Goal: Find specific page/section: Find specific page/section

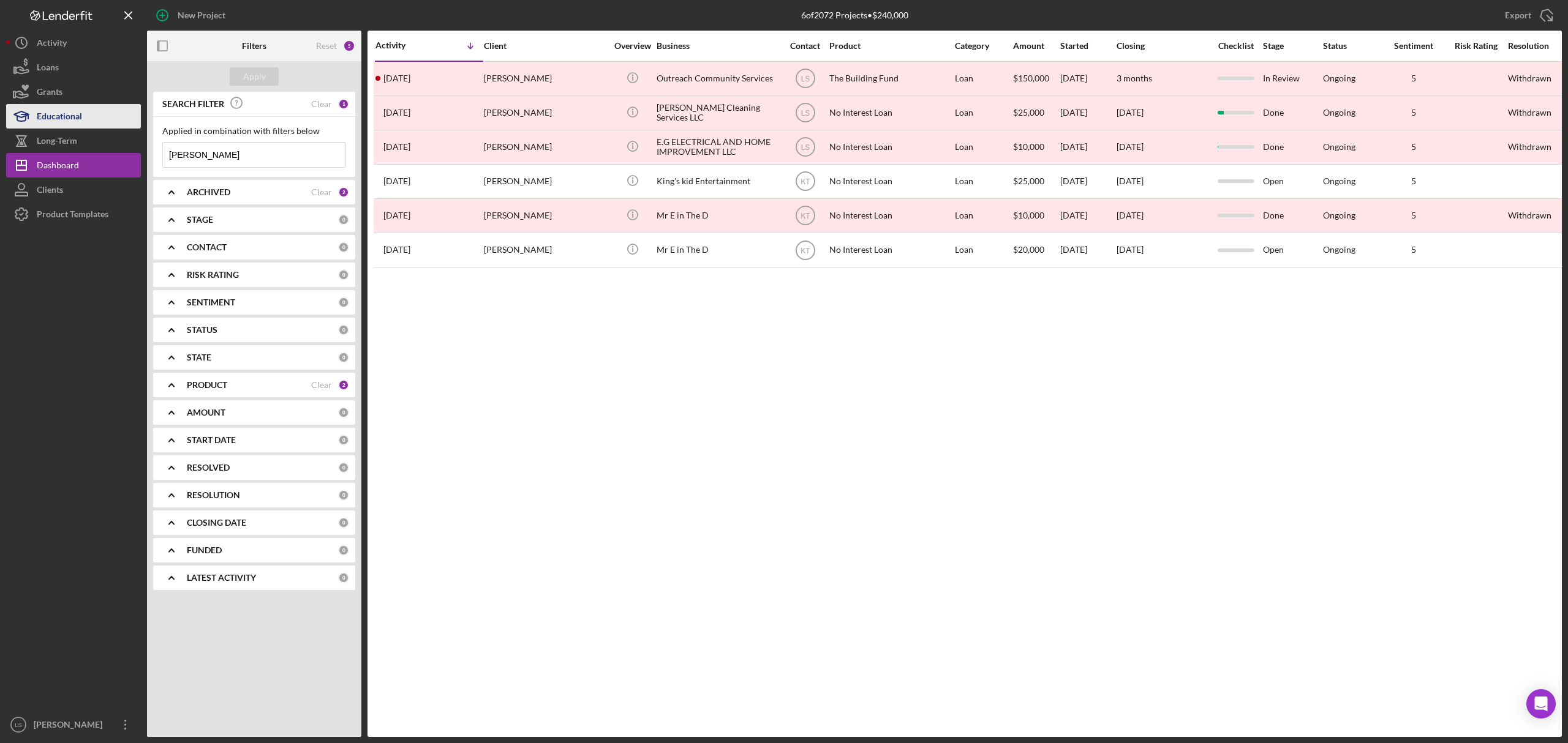
click at [93, 133] on div "New Project 6 of 2072 Projects • $240,000 emma Export Icon/Export Filters Reset…" at bounding box center [784, 368] width 1556 height 737
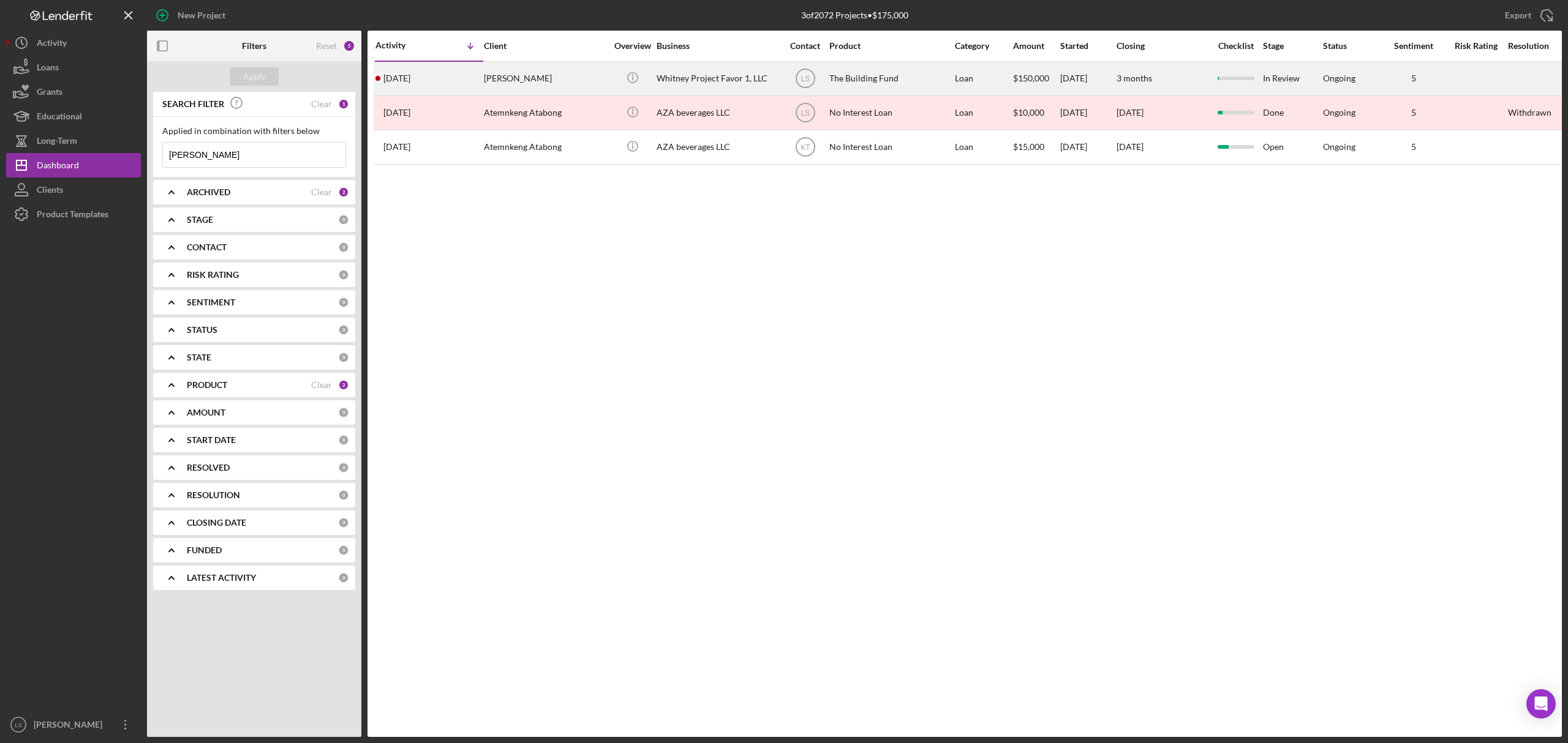
type input "[PERSON_NAME]"
click at [540, 78] on div "[PERSON_NAME]" at bounding box center [545, 78] width 123 height 32
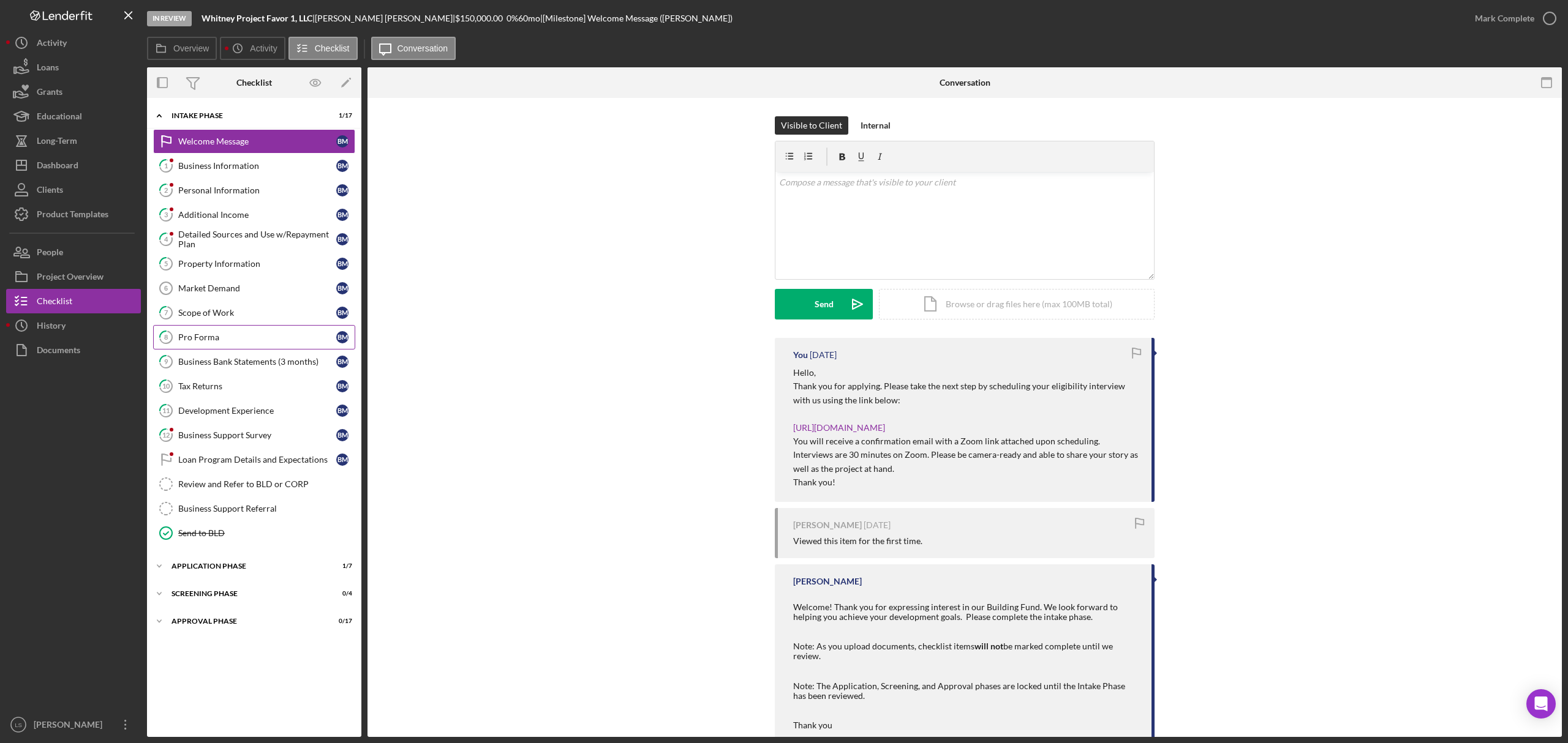
click at [258, 342] on div "Pro Forma" at bounding box center [257, 337] width 158 height 10
